Goal: Check status: Check status

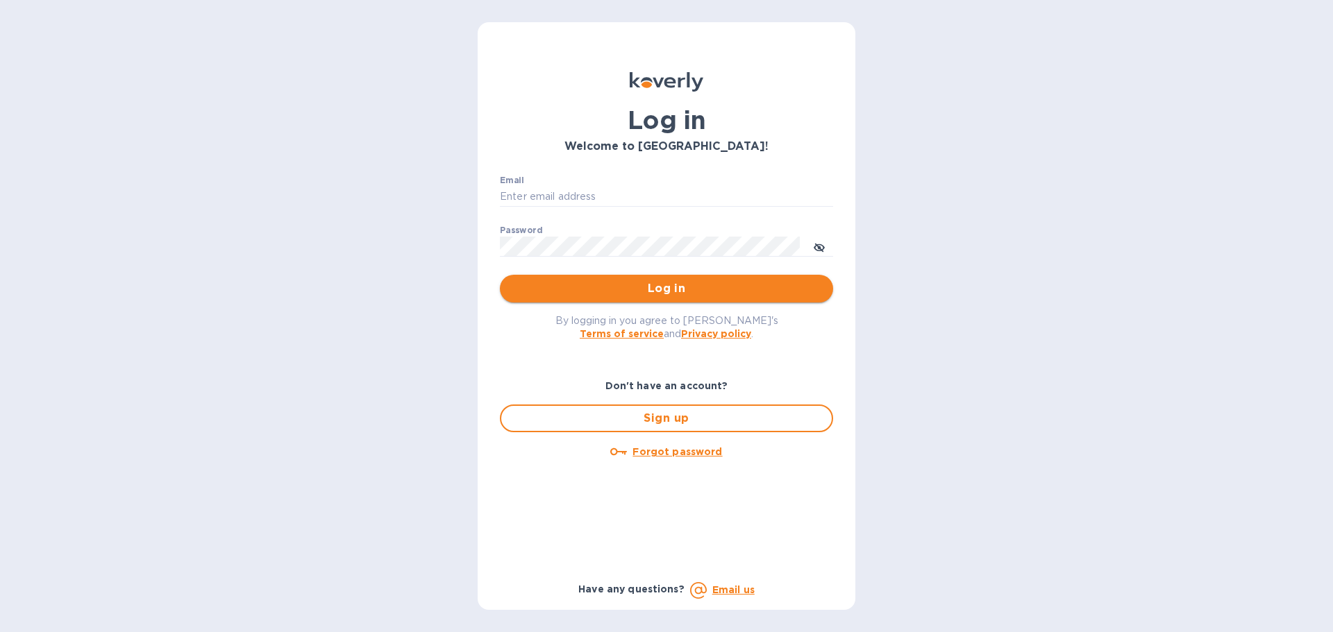
type input "[PERSON_NAME][EMAIL_ADDRESS][PERSON_NAME][DOMAIN_NAME]"
click at [790, 292] on span "Log in" at bounding box center [666, 288] width 311 height 17
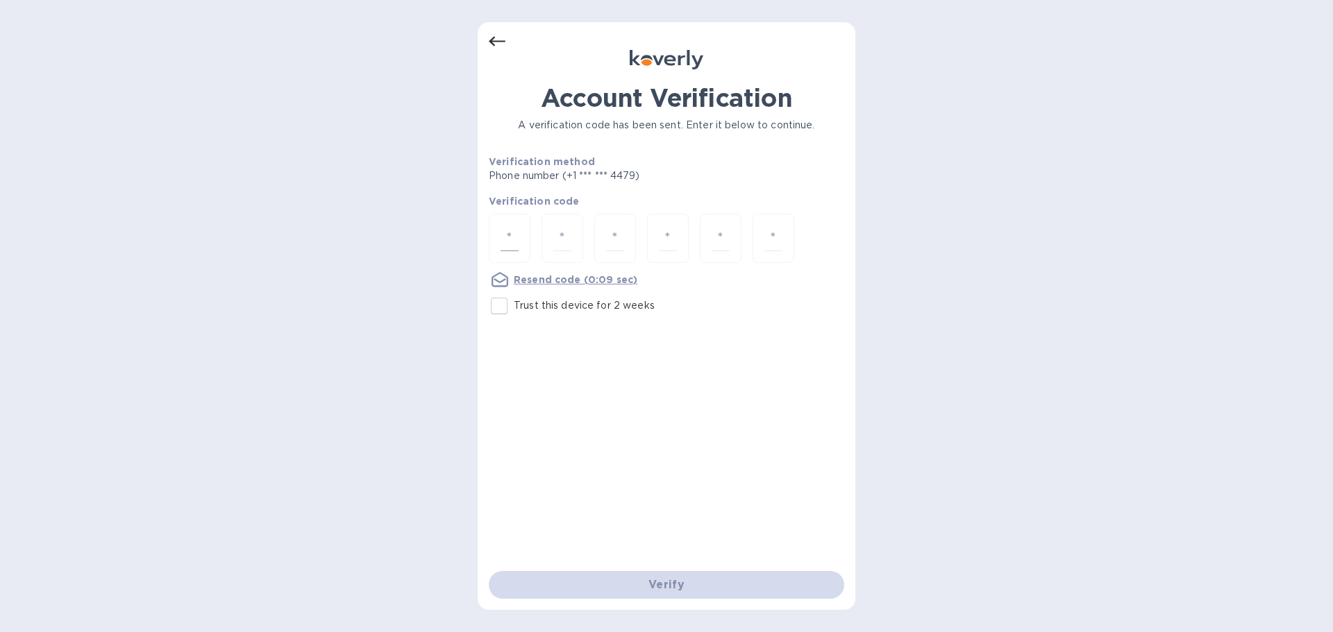
click at [505, 232] on input "number" at bounding box center [509, 239] width 18 height 26
type input "5"
type input "8"
type input "4"
type input "1"
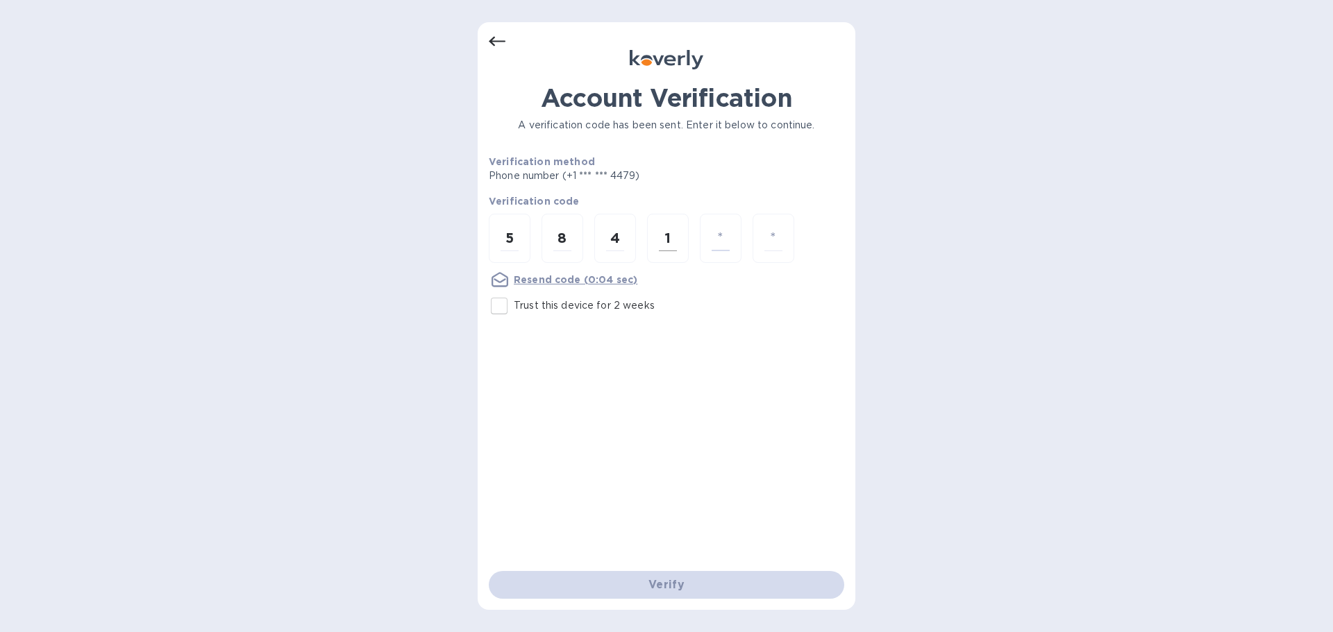
type input "9"
type input "7"
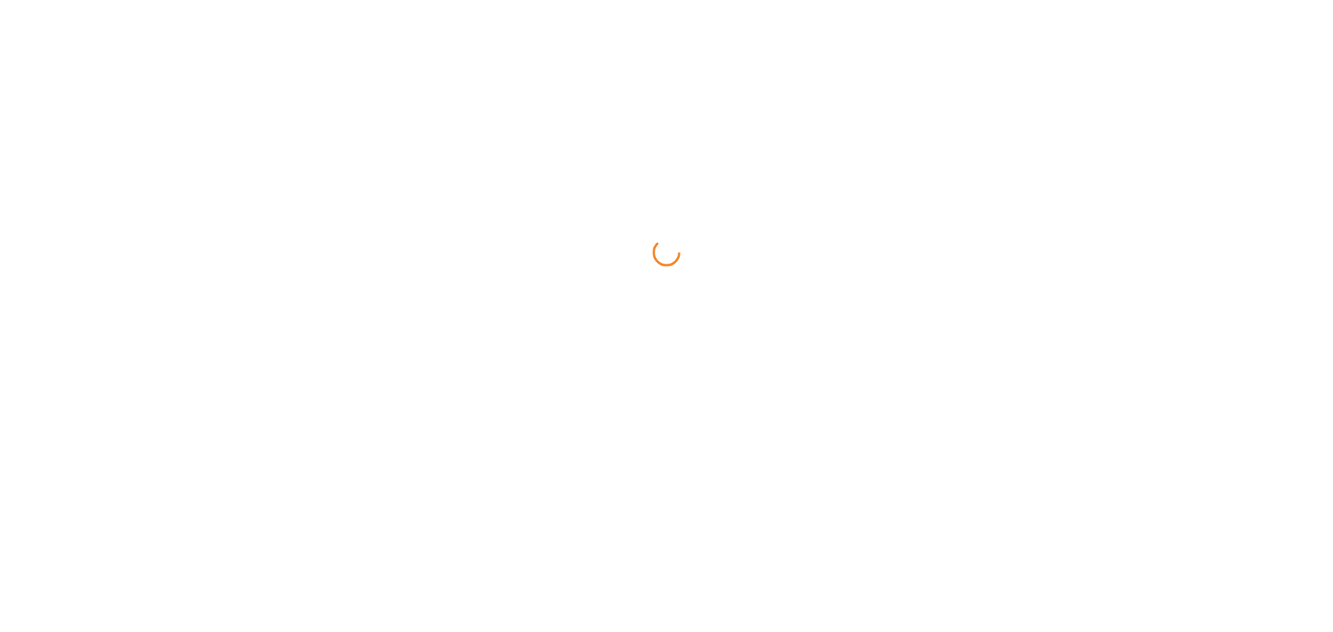
click at [0, 0] on nordpass-portal at bounding box center [0, 0] width 0 height 0
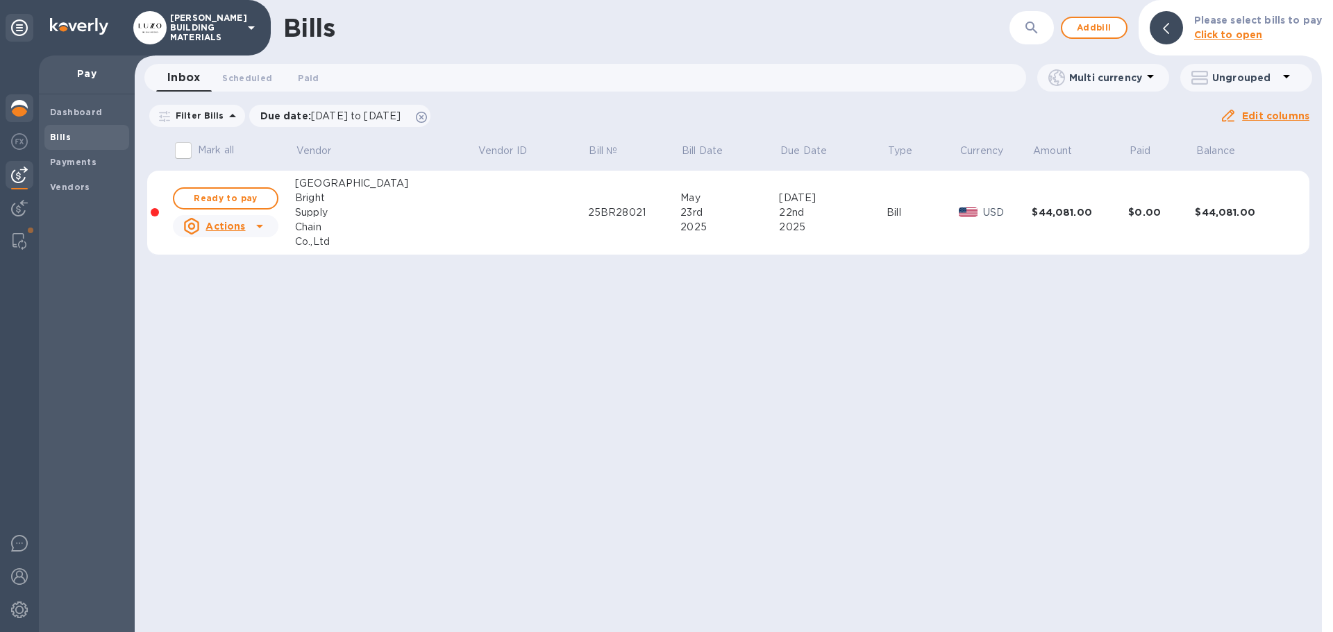
click at [15, 105] on img at bounding box center [19, 108] width 17 height 17
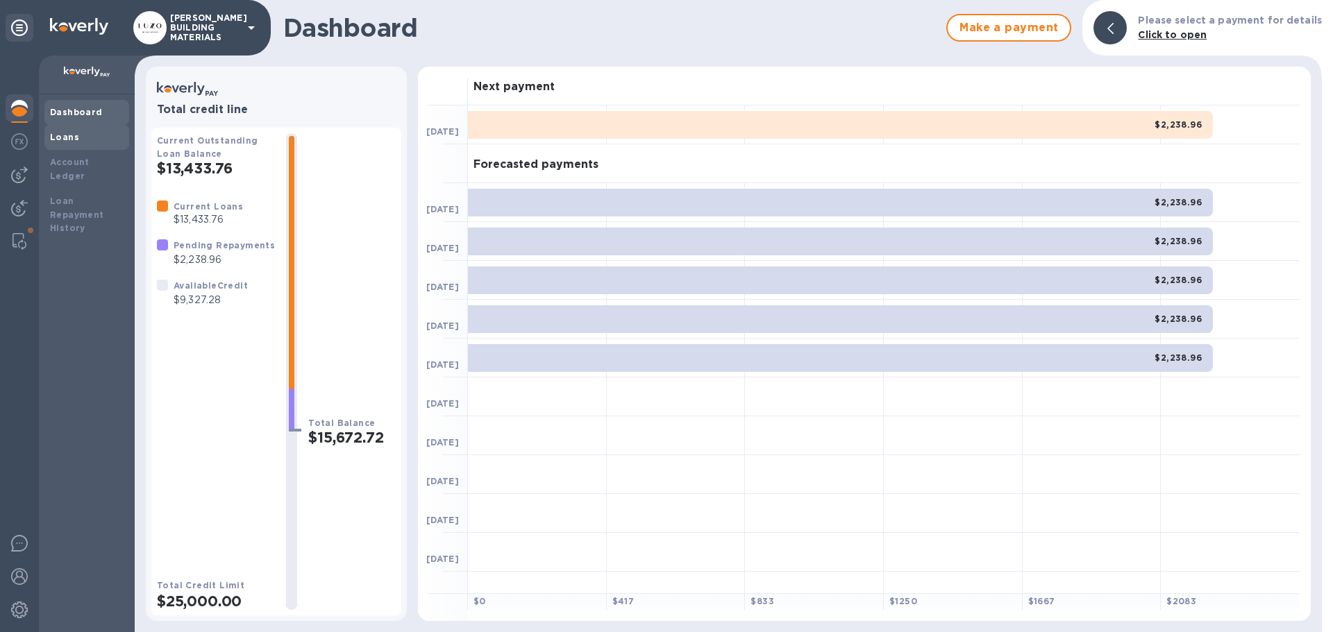
click at [92, 142] on div "Loans" at bounding box center [87, 137] width 74 height 14
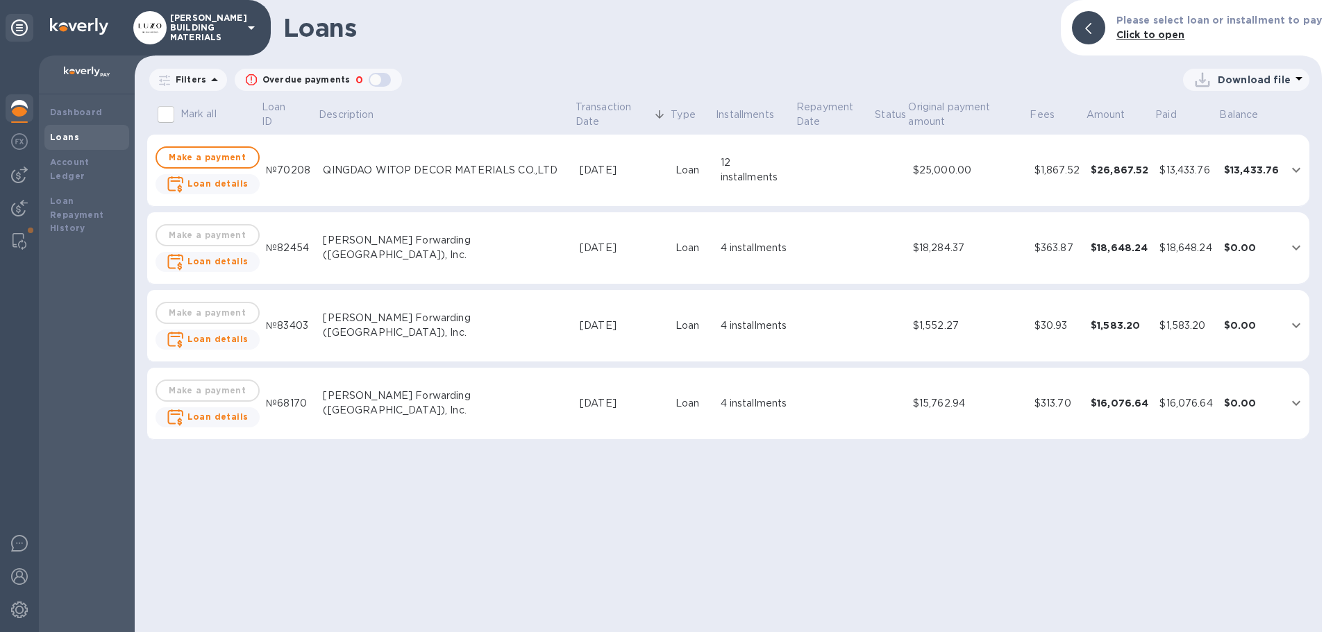
click at [1293, 170] on icon "expand row" at bounding box center [1296, 170] width 8 height 5
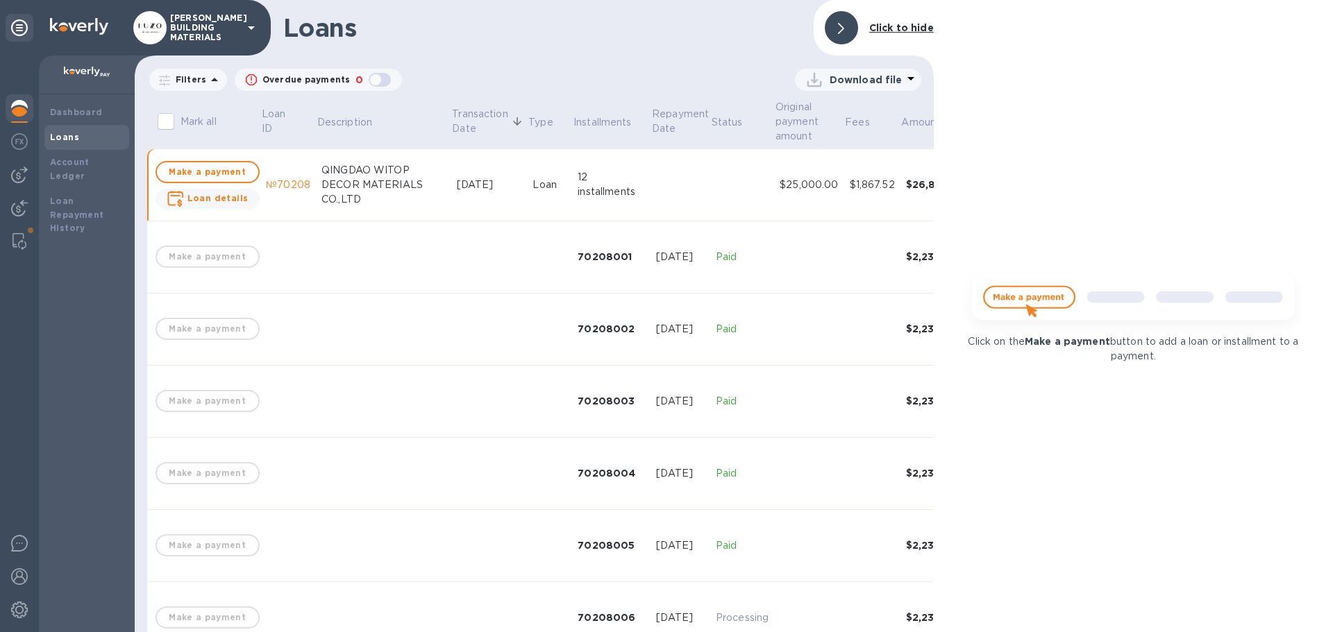
drag, startPoint x: 1242, startPoint y: 163, endPoint x: 1143, endPoint y: 149, distance: 100.3
click at [1242, 163] on div "Click on the Make a payment button to add a loan or installment to a payment." at bounding box center [1132, 316] width 399 height 632
click at [849, 186] on div "$1,867.52" at bounding box center [871, 185] width 45 height 15
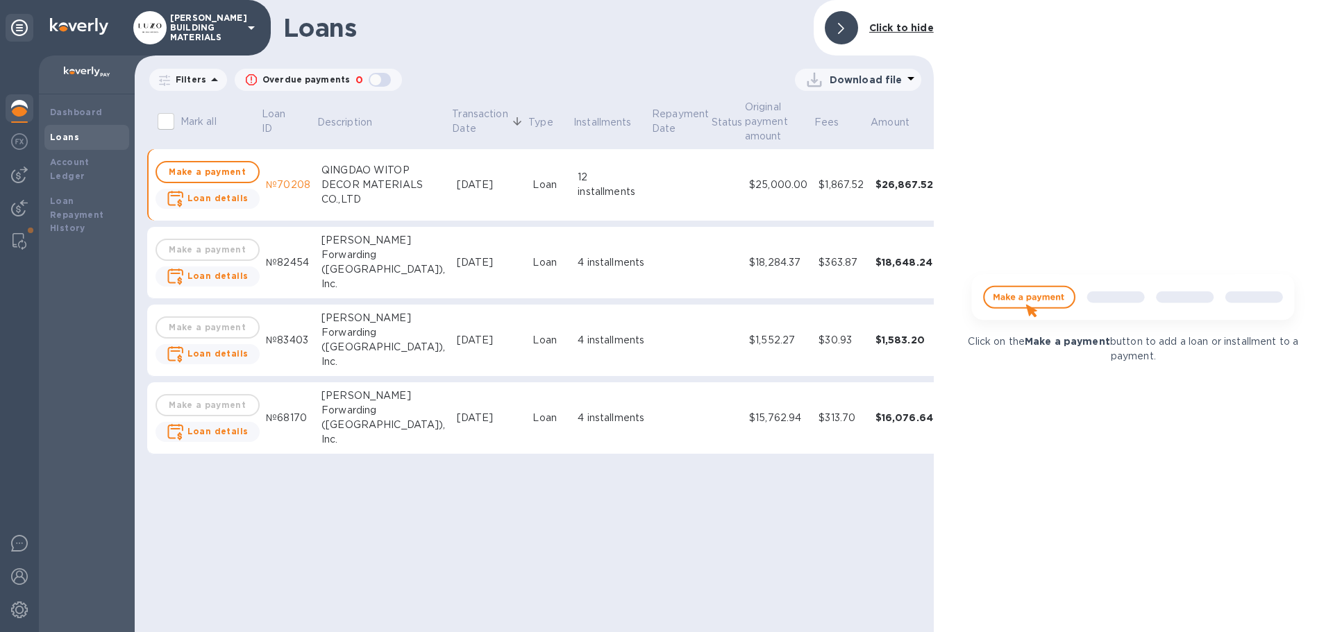
click at [909, 28] on b "Click to hide" at bounding box center [901, 27] width 65 height 11
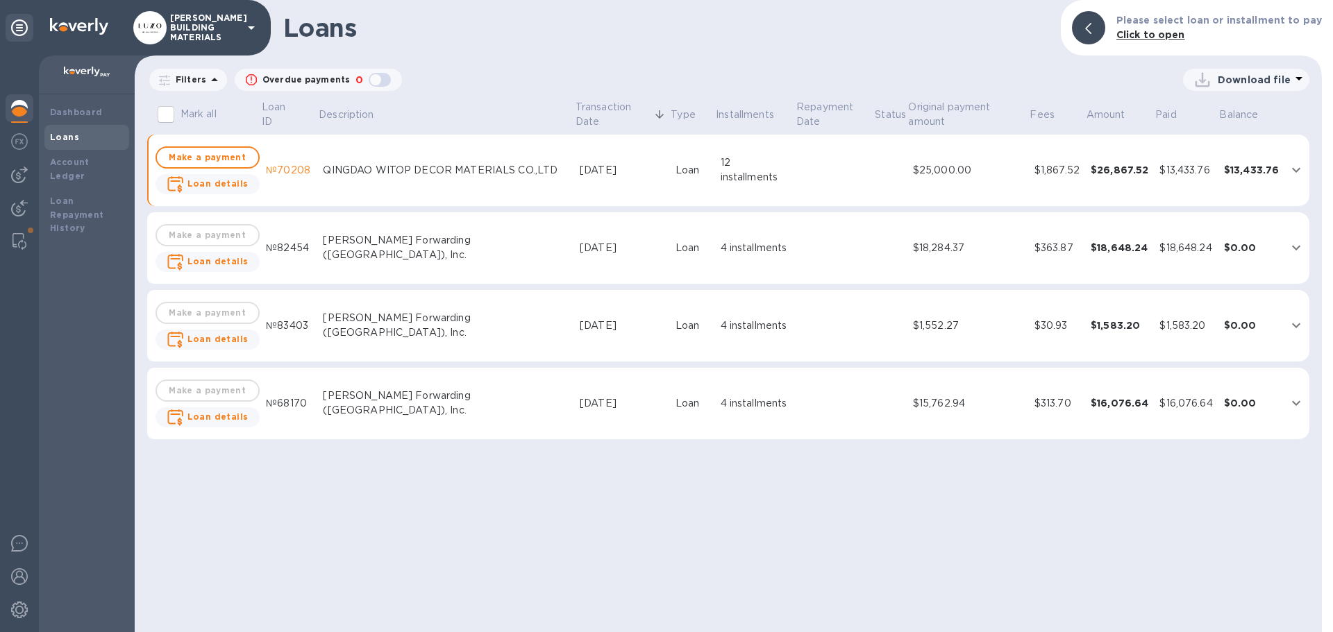
click at [720, 175] on div "12 installments" at bounding box center [754, 169] width 69 height 29
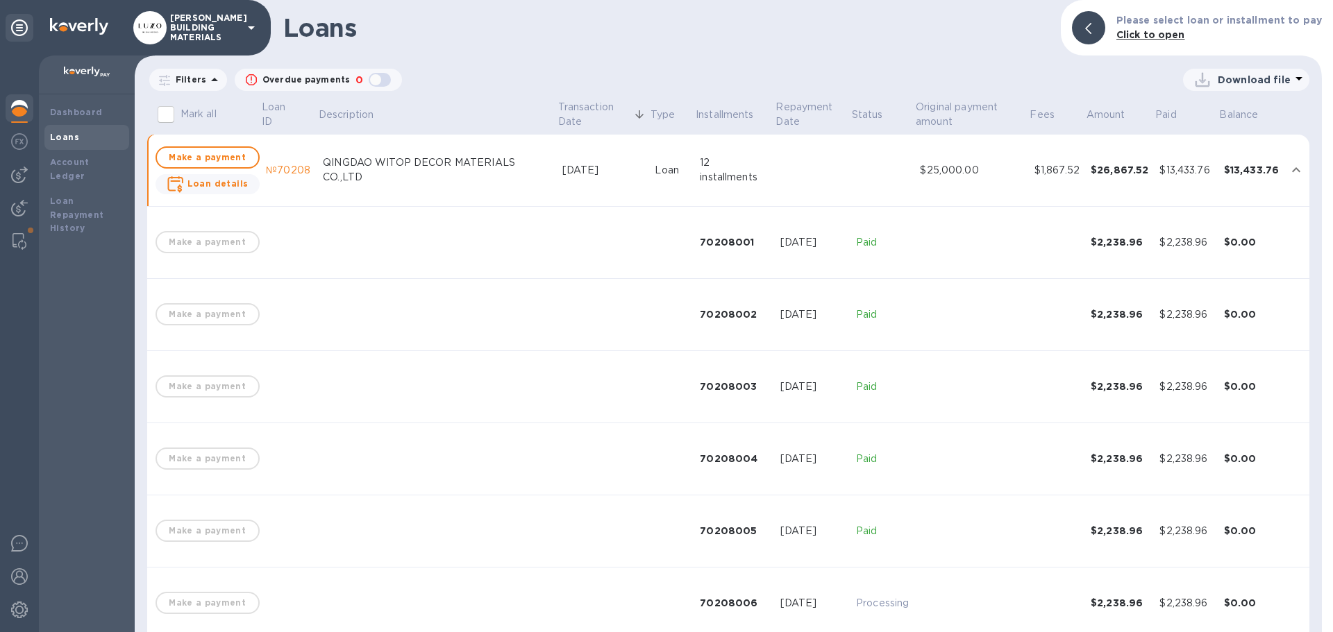
click at [716, 175] on div "12 installments" at bounding box center [734, 169] width 69 height 29
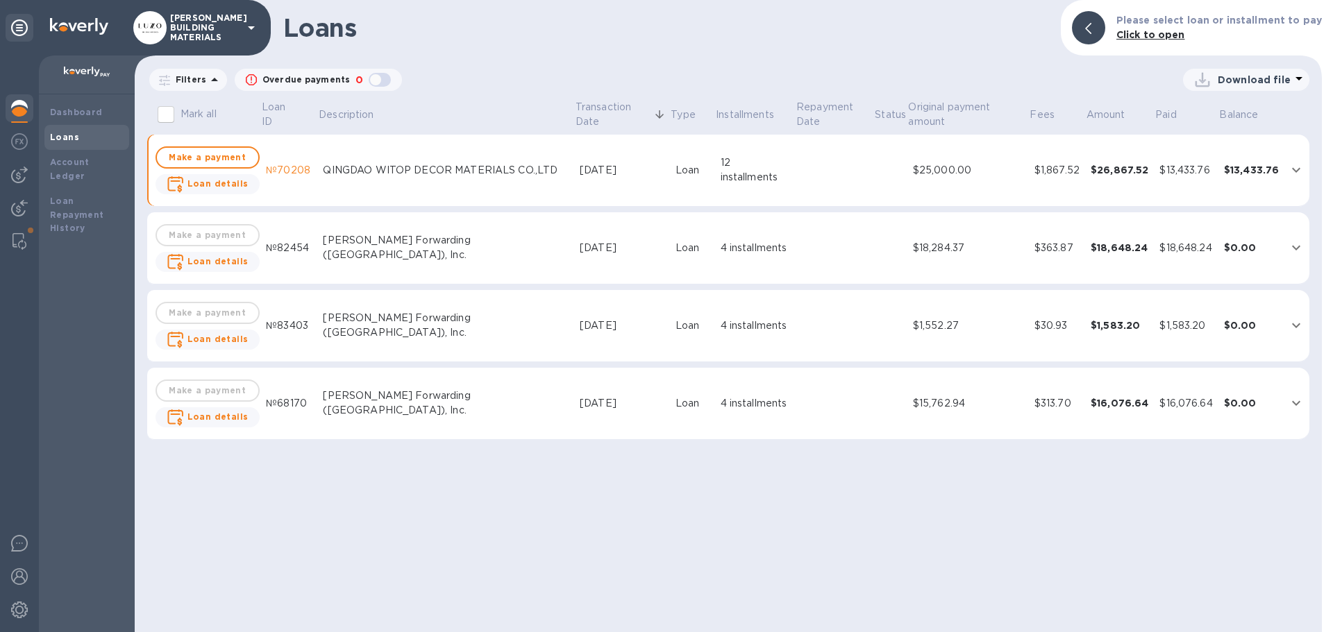
click at [740, 175] on div "12 installments" at bounding box center [754, 169] width 69 height 29
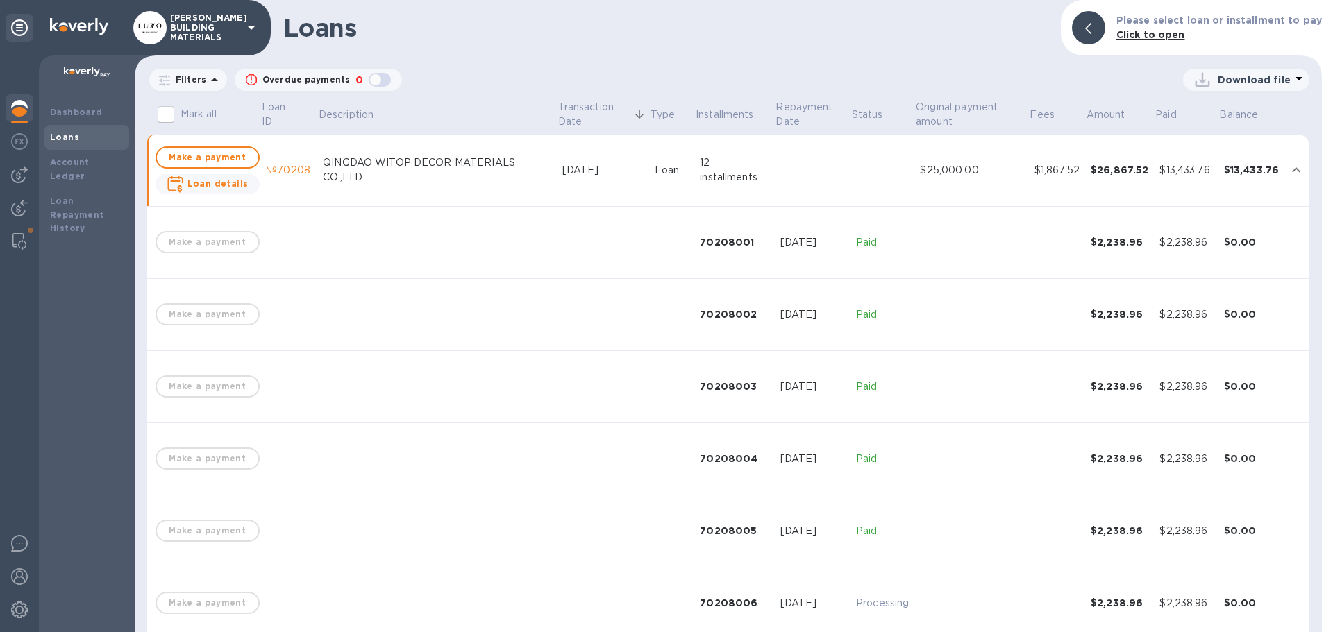
click at [850, 160] on td at bounding box center [882, 171] width 64 height 72
